Goal: Find specific page/section: Find specific page/section

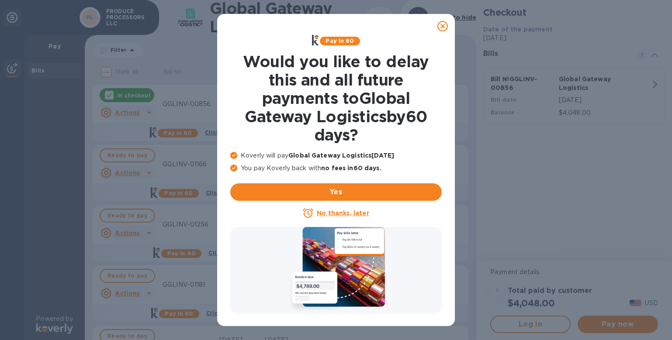
click at [439, 23] on icon at bounding box center [442, 26] width 10 height 10
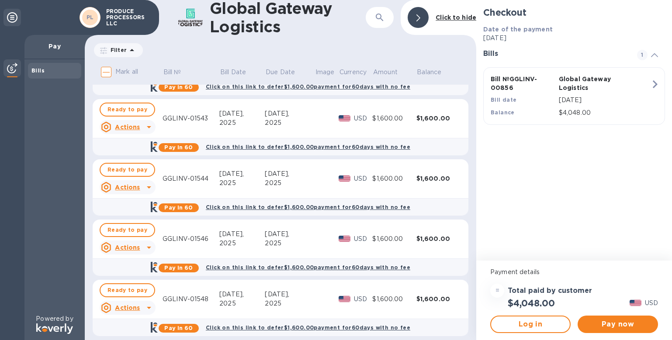
scroll to position [2433, 0]
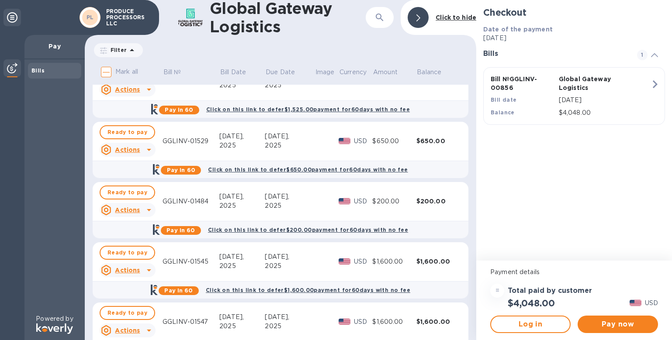
click at [195, 205] on div "GGLINV-01484" at bounding box center [190, 201] width 57 height 9
click at [129, 205] on div "Actions" at bounding box center [120, 210] width 39 height 10
click at [138, 246] on b "Open bill" at bounding box center [138, 245] width 29 height 7
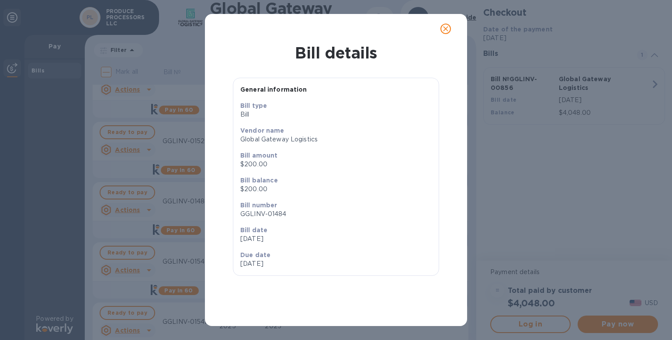
click at [449, 30] on icon "close" at bounding box center [445, 28] width 9 height 9
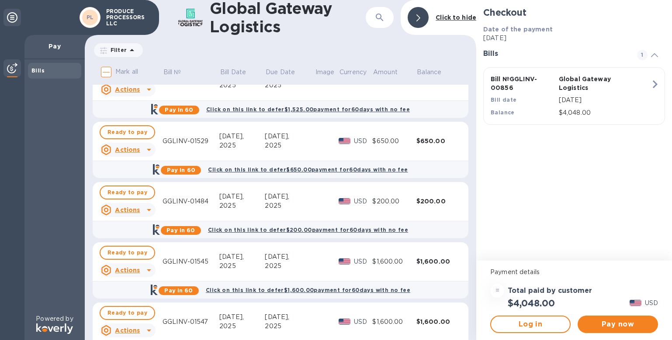
click at [202, 204] on div "GGLINV-01484" at bounding box center [190, 201] width 57 height 9
click at [189, 196] on td "GGLINV-01484" at bounding box center [190, 201] width 57 height 39
click at [326, 198] on td at bounding box center [326, 201] width 24 height 39
click at [151, 208] on icon at bounding box center [149, 210] width 10 height 10
click at [307, 201] on div at bounding box center [336, 170] width 672 height 340
